Goal: Information Seeking & Learning: Learn about a topic

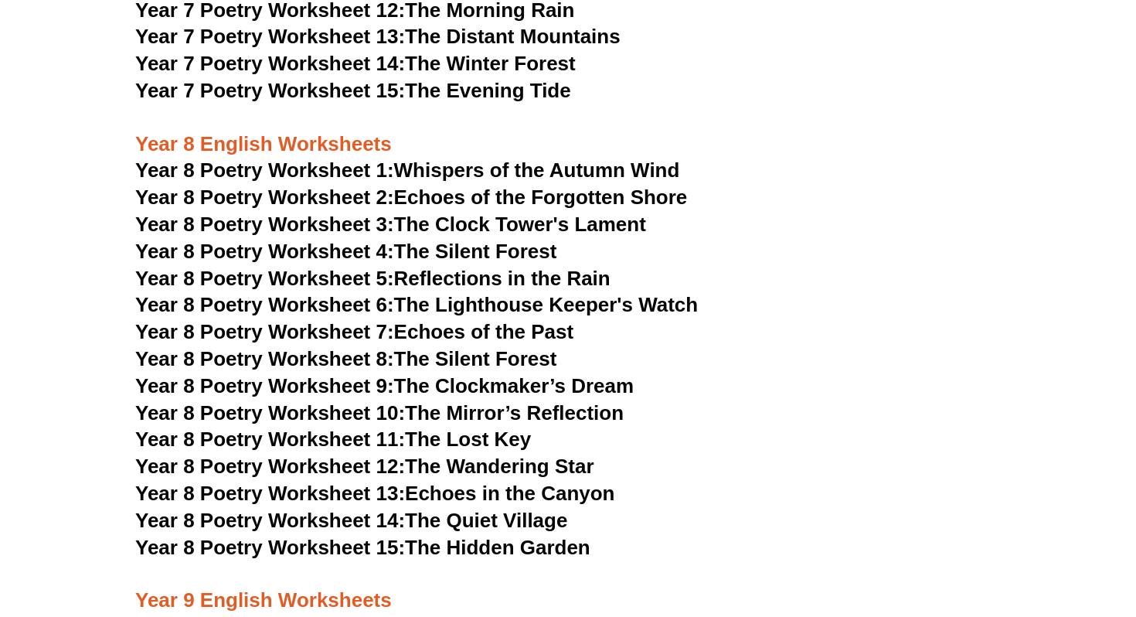
scroll to position [9299, 0]
click at [571, 455] on link "Year 8 Poetry Worksheet 12: The Wandering Star" at bounding box center [364, 466] width 459 height 23
click at [570, 213] on link "Year 8 Poetry Worksheet 3: The Clock Tower's Lament" at bounding box center [390, 224] width 511 height 23
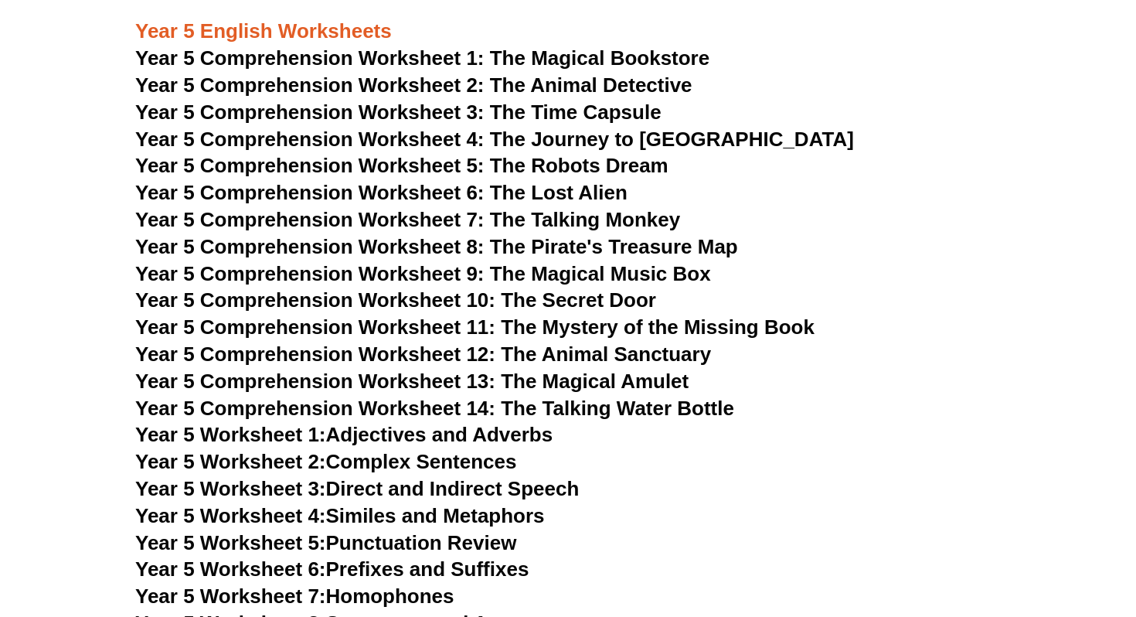
scroll to position [6647, 0]
click at [699, 357] on span "Year 5 Comprehension Worksheet 12: The Animal Sanctuary" at bounding box center [423, 353] width 576 height 23
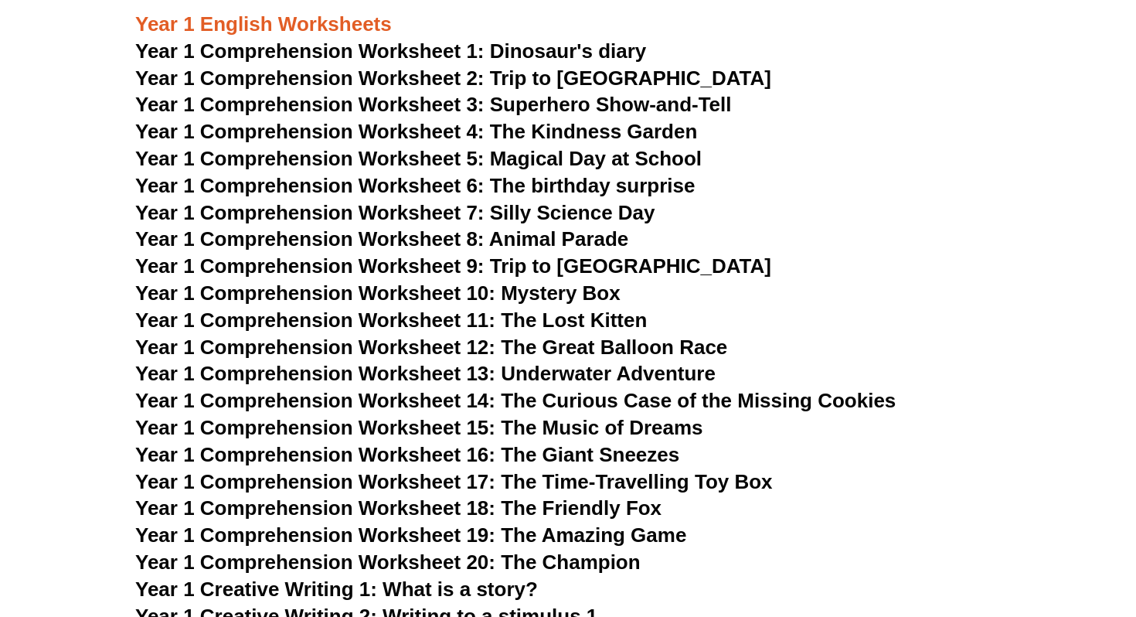
scroll to position [1741, 0]
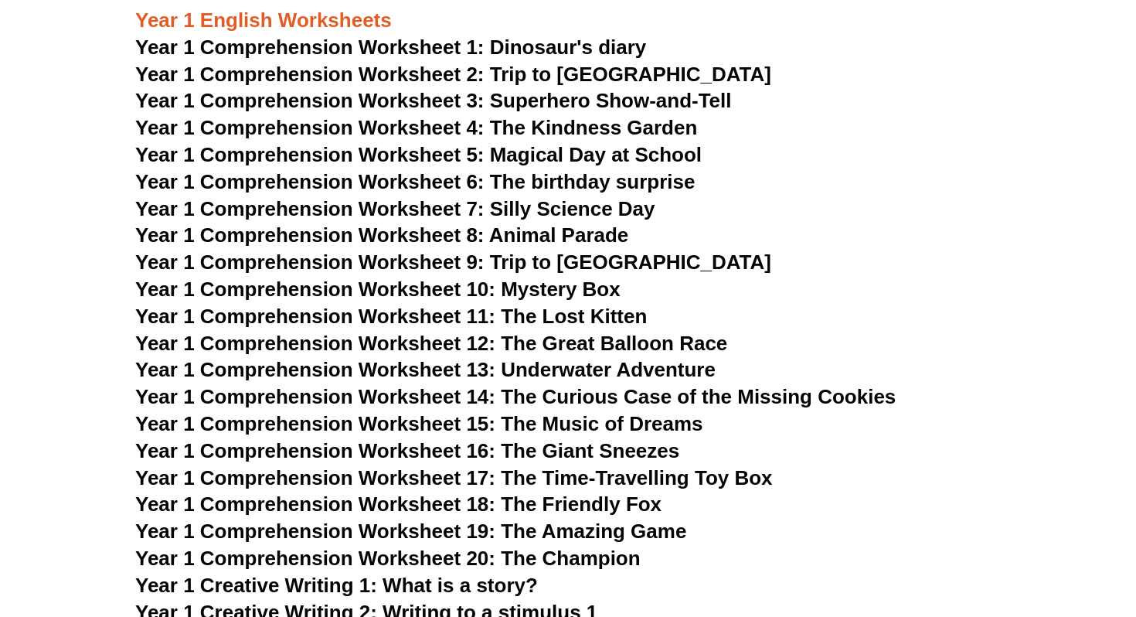
click at [590, 450] on span "Year 1 Comprehension Worksheet 16: The Giant Sneezes" at bounding box center [407, 450] width 544 height 23
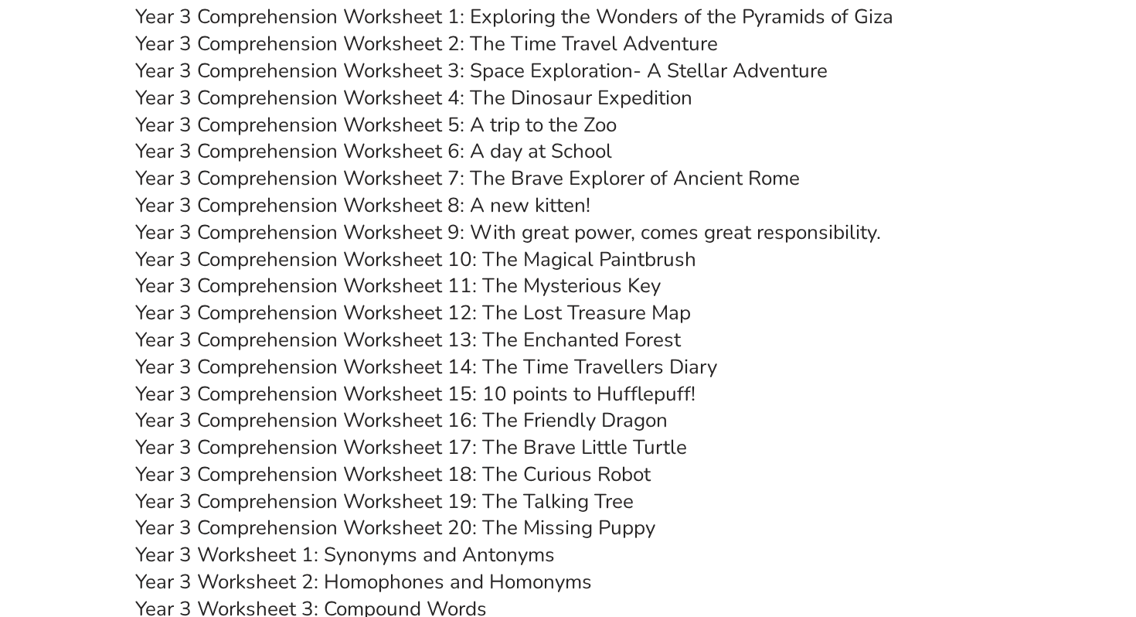
scroll to position [4426, 0]
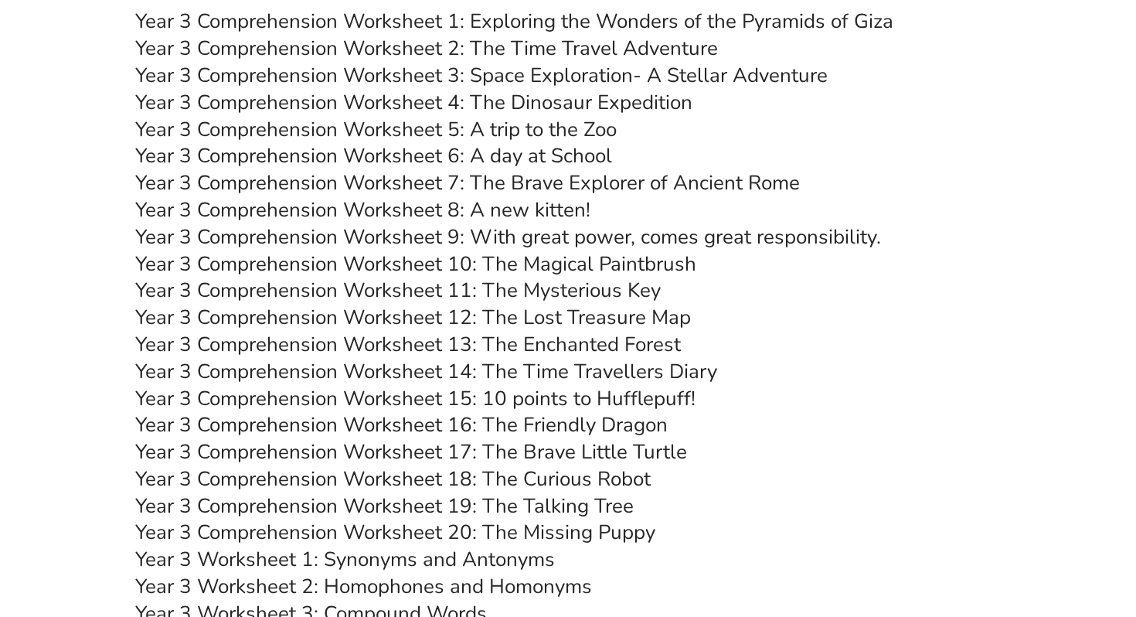
click at [479, 482] on link "Year 3 Comprehension Worksheet 18: The Curious Robot" at bounding box center [392, 478] width 515 height 27
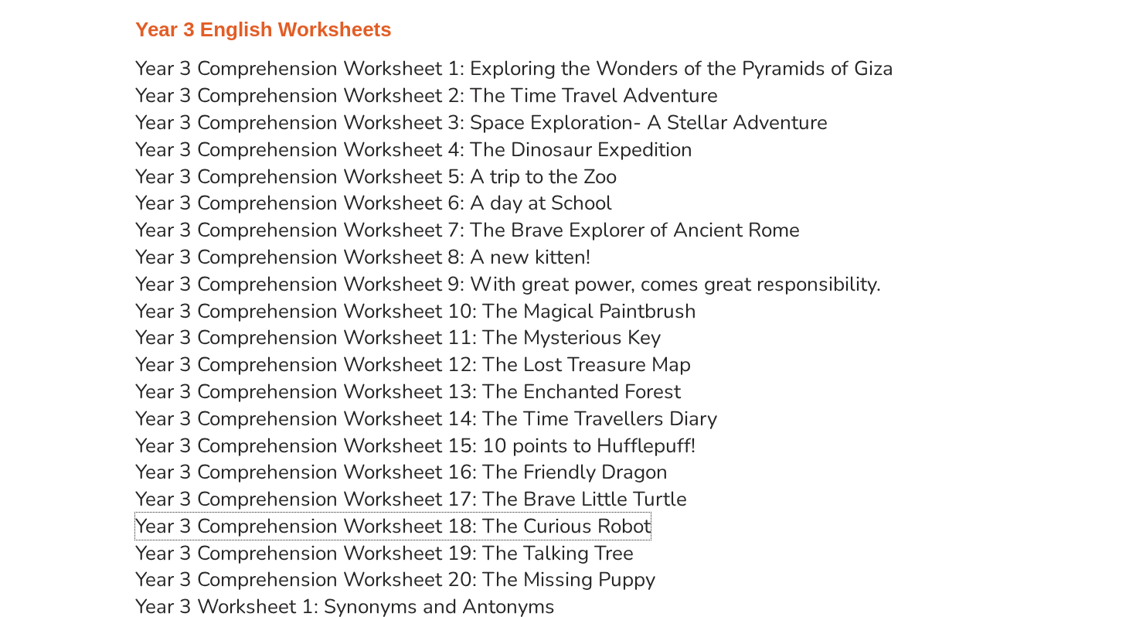
scroll to position [4380, 0]
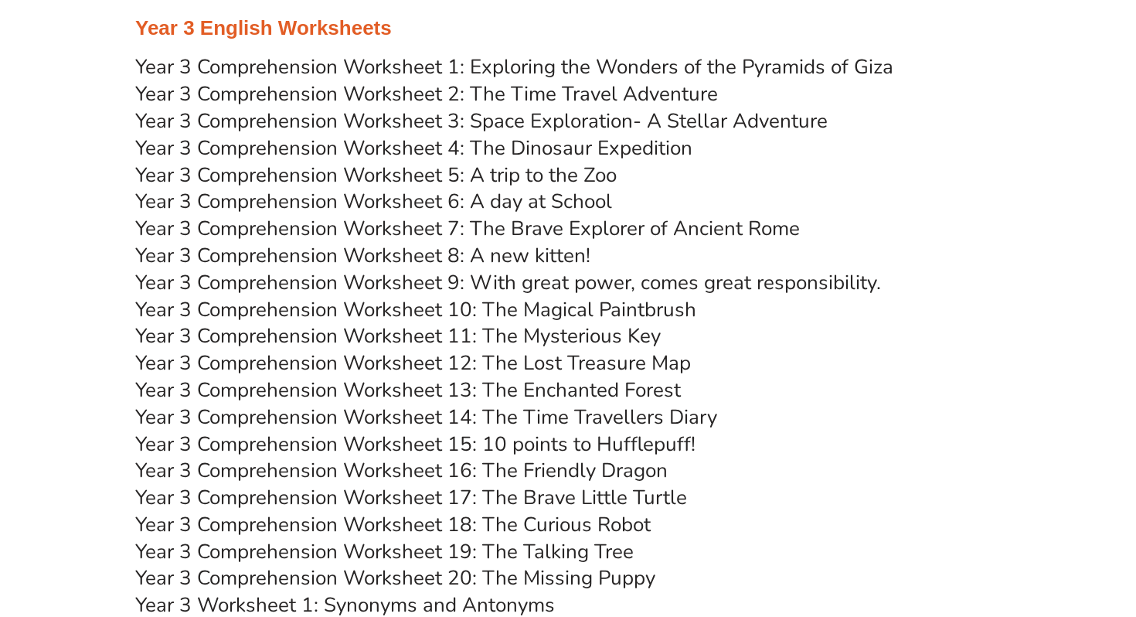
click at [561, 93] on link "Year 3 Comprehension Worksheet 2: The Time Travel Adventure" at bounding box center [426, 93] width 583 height 27
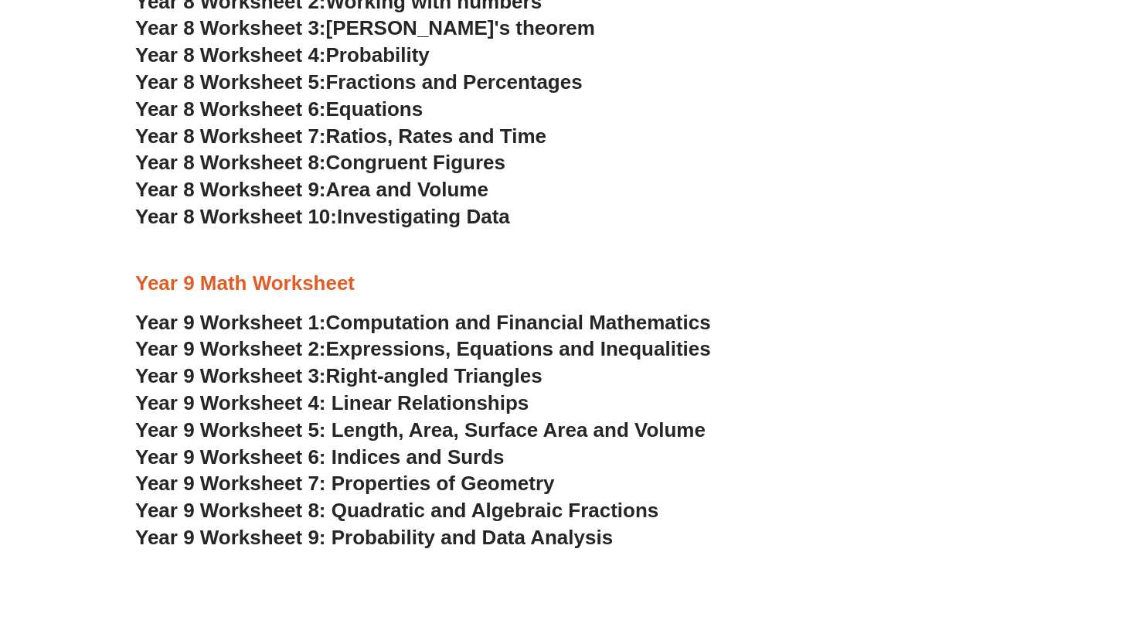
scroll to position [4274, 0]
click at [417, 512] on span "Year 9 Worksheet 8: Quadratic and Algebraic Fractions" at bounding box center [396, 510] width 523 height 23
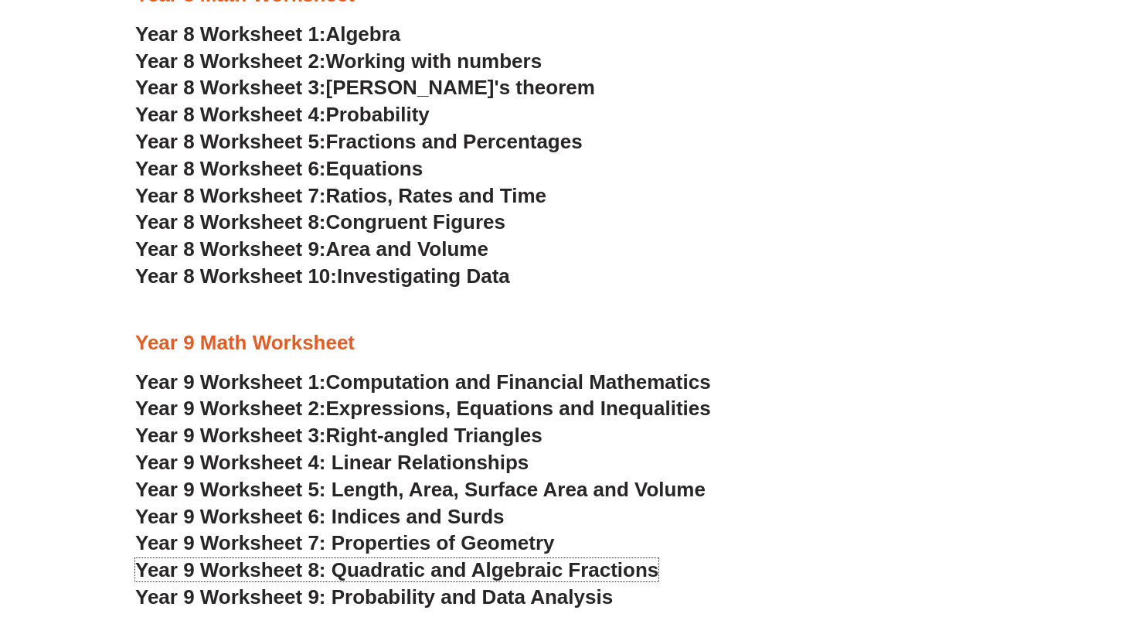
scroll to position [4192, 0]
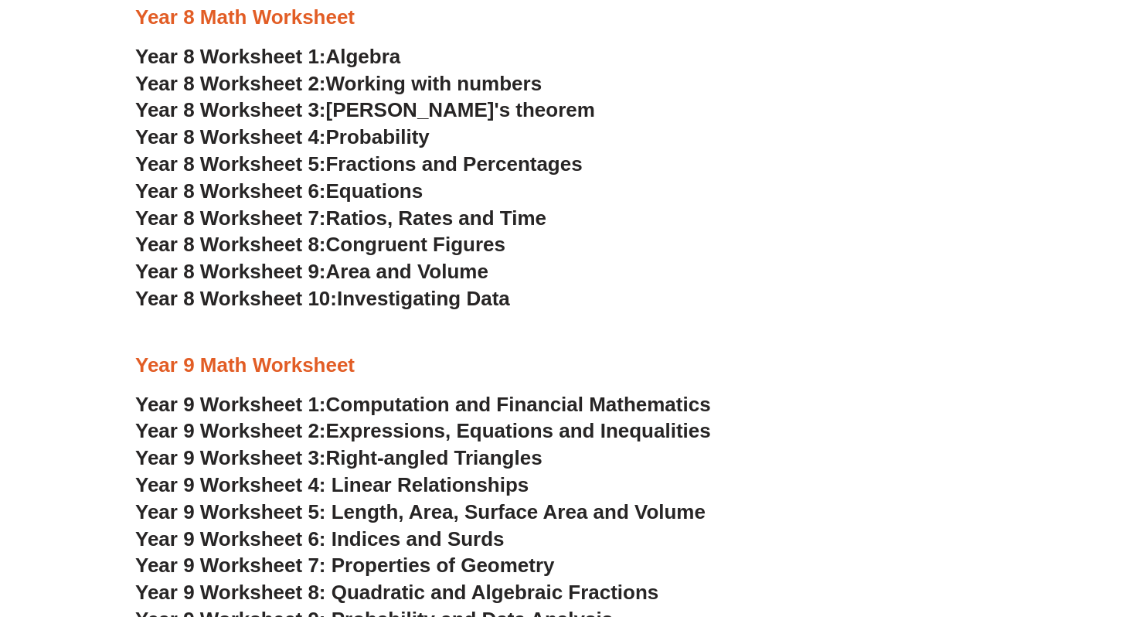
click at [407, 80] on span "Working with numbers" at bounding box center [434, 83] width 216 height 23
click at [376, 52] on span "Algebra" at bounding box center [363, 56] width 75 height 23
